Goal: Task Accomplishment & Management: Use online tool/utility

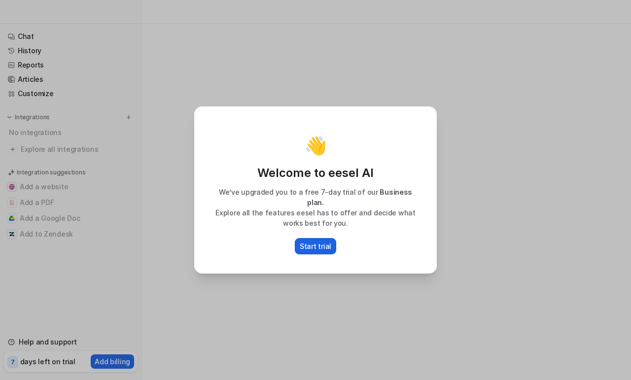
click at [312, 241] on p "Start trial" at bounding box center [316, 246] width 32 height 10
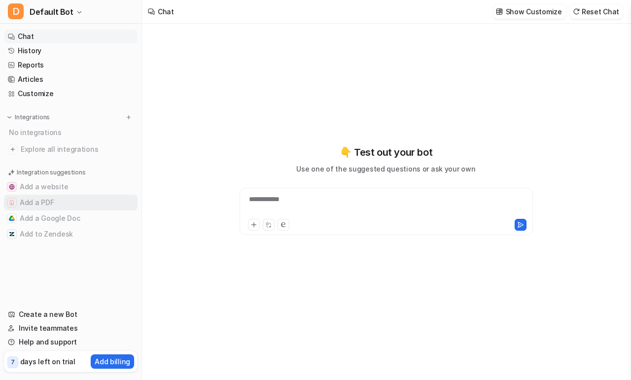
type textarea "**********"
click at [43, 198] on button "Add a PDF" at bounding box center [71, 203] width 134 height 16
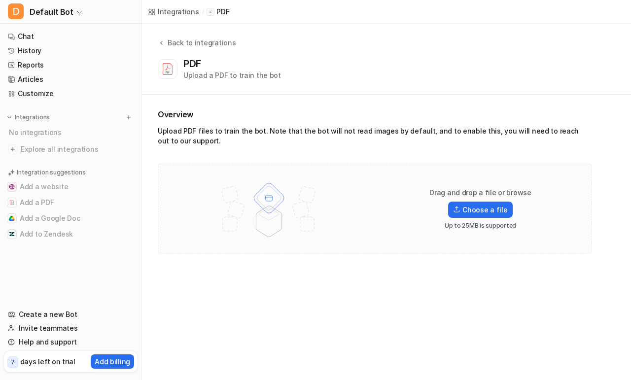
drag, startPoint x: 571, startPoint y: 61, endPoint x: 569, endPoint y: 72, distance: 11.1
click at [572, 62] on div "PDF Upload a PDF to train the bot" at bounding box center [385, 69] width 454 height 23
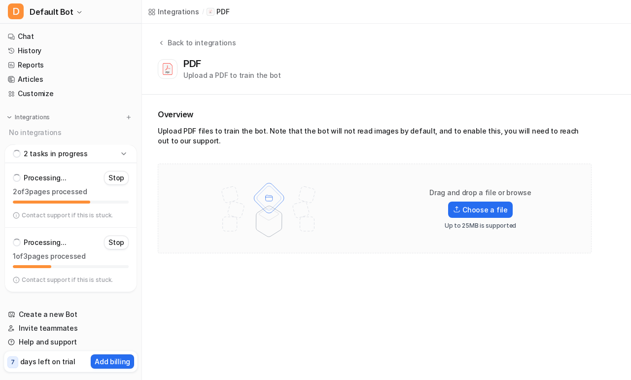
click at [112, 198] on div "2 of 3 pages processed" at bounding box center [71, 193] width 116 height 12
click at [121, 155] on icon at bounding box center [124, 154] width 10 height 10
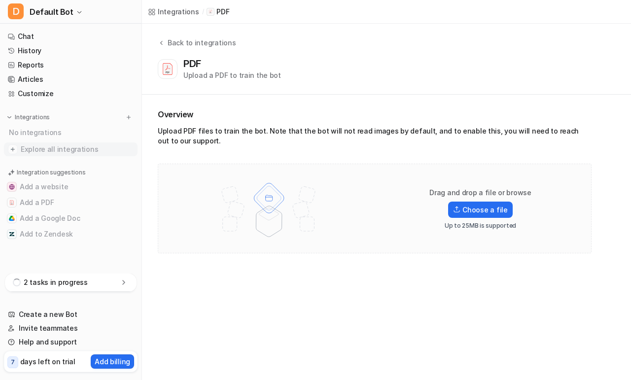
click at [121, 153] on span "Explore all integrations" at bounding box center [77, 150] width 113 height 16
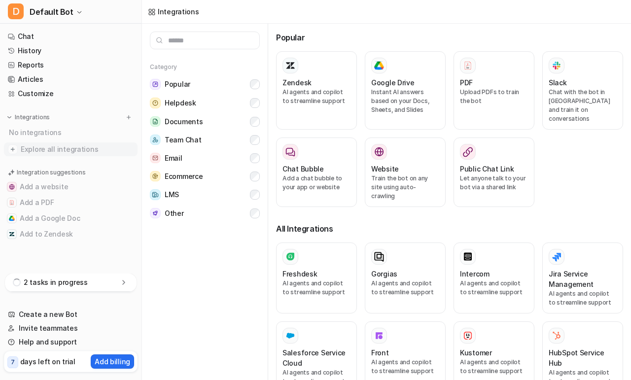
click at [11, 148] on img at bounding box center [13, 150] width 10 height 10
click at [117, 289] on div "2 tasks in progress" at bounding box center [71, 283] width 132 height 18
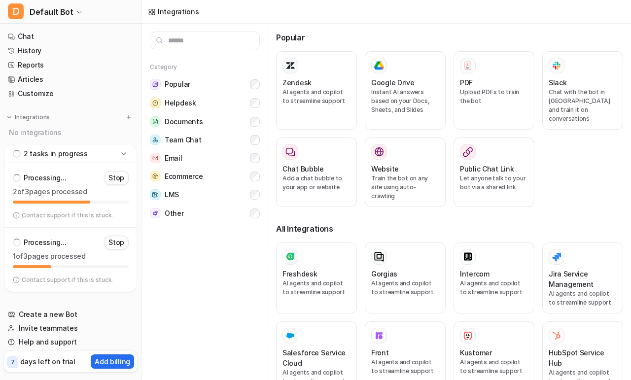
click at [115, 244] on p "Stop" at bounding box center [117, 243] width 16 height 10
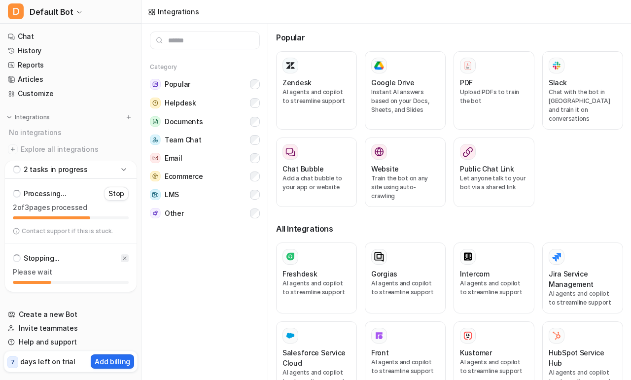
click at [124, 258] on icon at bounding box center [125, 259] width 6 height 6
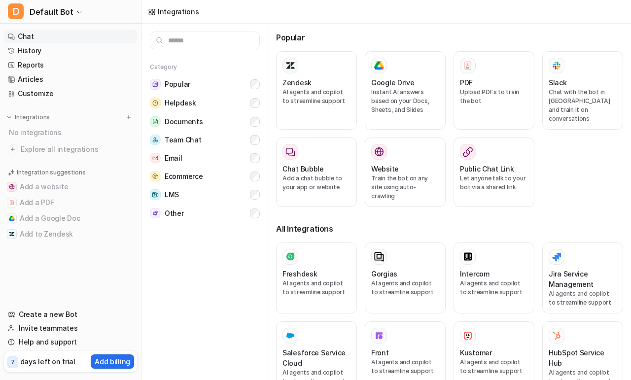
click at [31, 35] on link "Chat" at bounding box center [71, 37] width 134 height 14
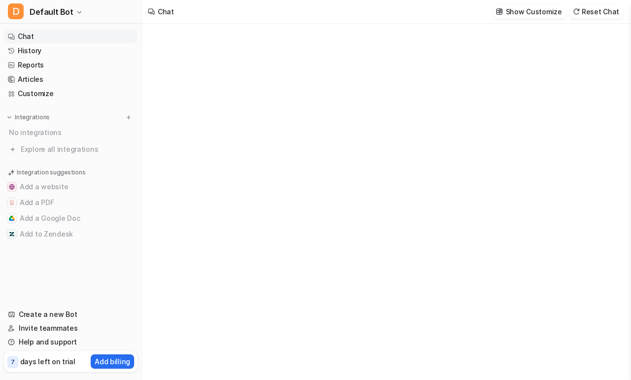
type textarea "**********"
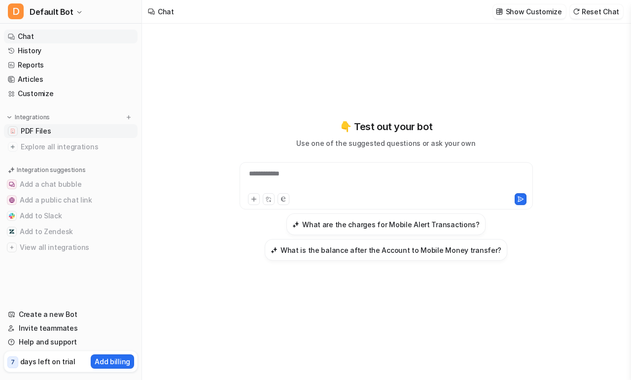
click at [46, 129] on span "PDF Files" at bounding box center [36, 131] width 30 height 10
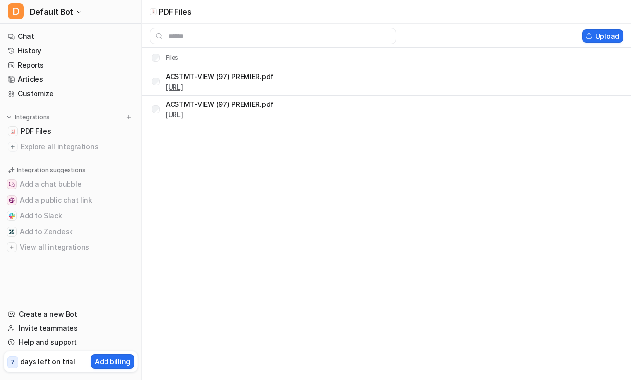
click at [184, 88] on link "[URL]" at bounding box center [175, 87] width 18 height 8
click at [594, 36] on button "Upload" at bounding box center [603, 36] width 41 height 14
